Goal: Information Seeking & Learning: Learn about a topic

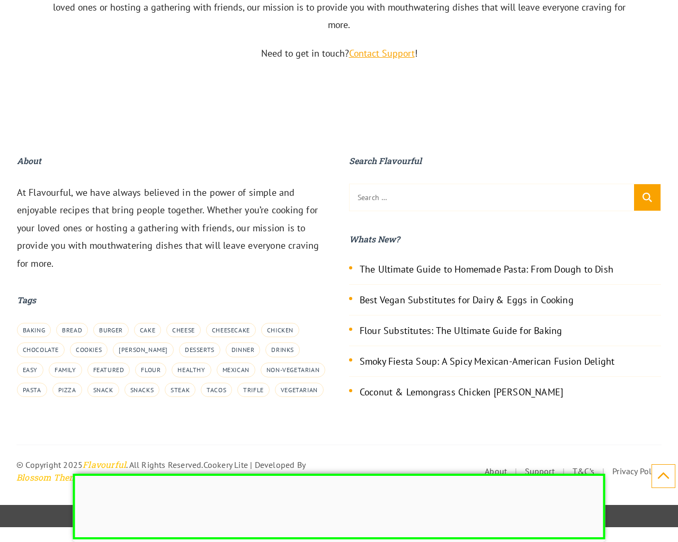
scroll to position [3802, 0]
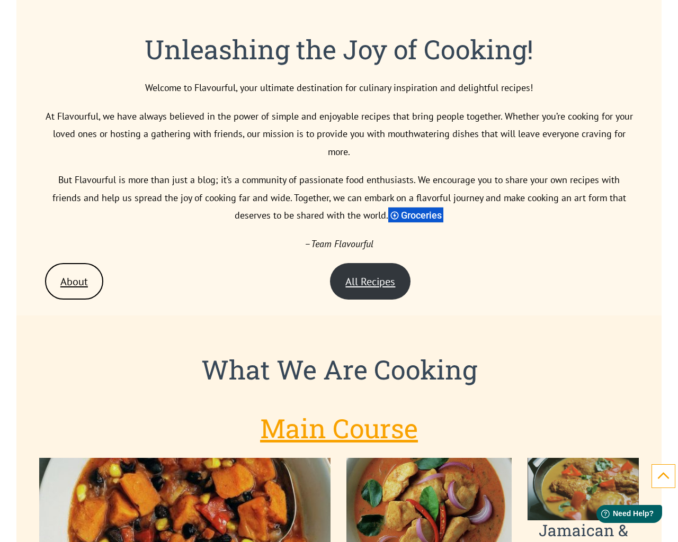
scroll to position [3802, 0]
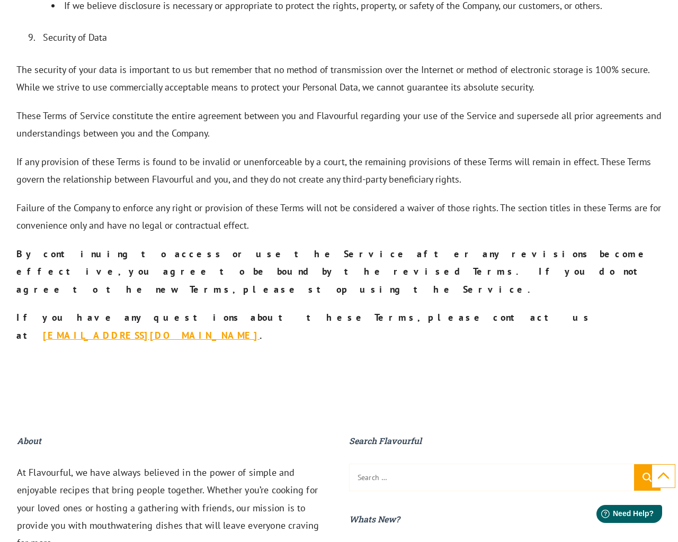
scroll to position [3088, 0]
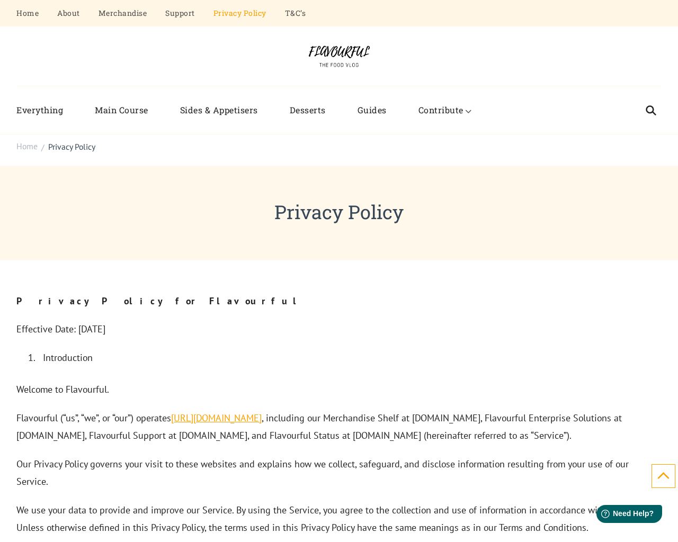
scroll to position [3086, 0]
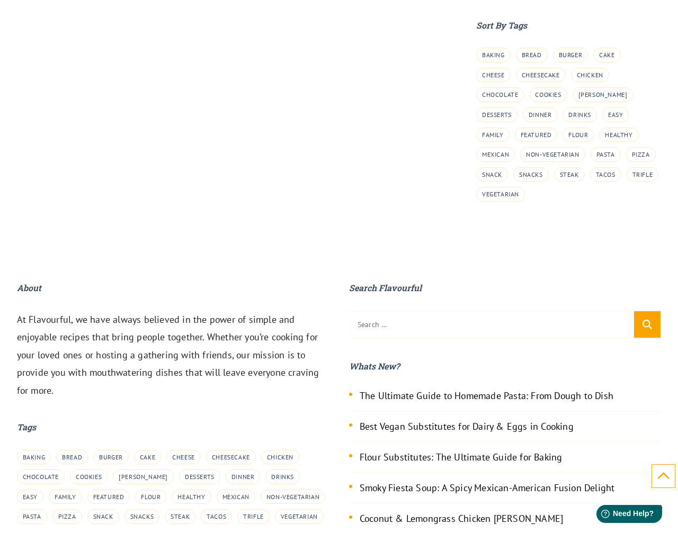
scroll to position [1171, 0]
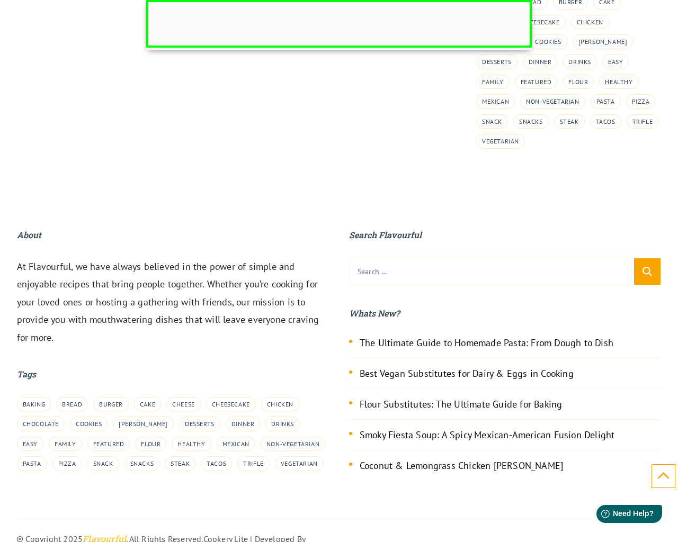
scroll to position [1383, 0]
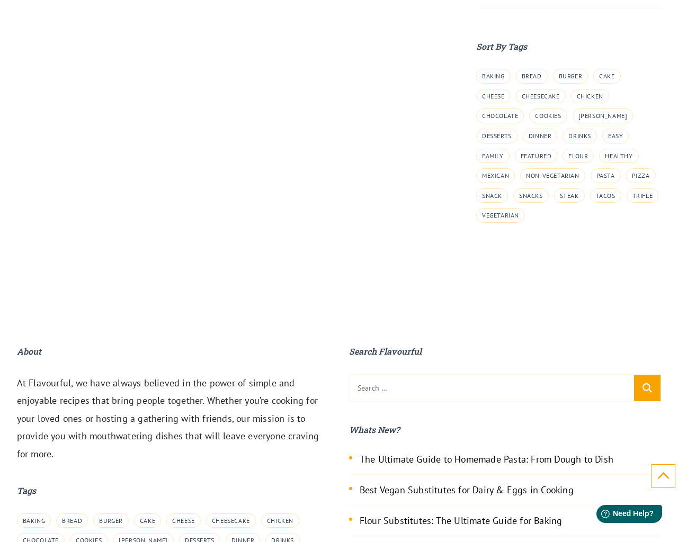
scroll to position [1235, 0]
